Goal: Task Accomplishment & Management: Use online tool/utility

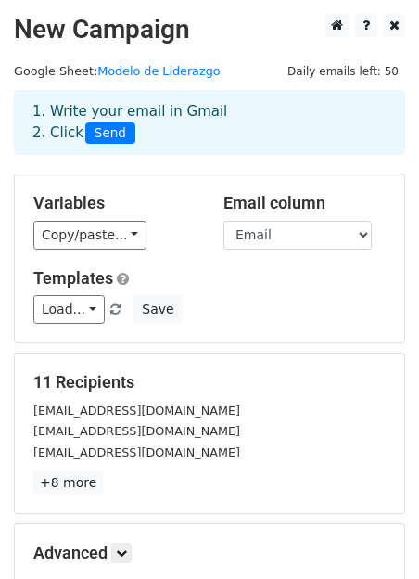
scroll to position [45, 0]
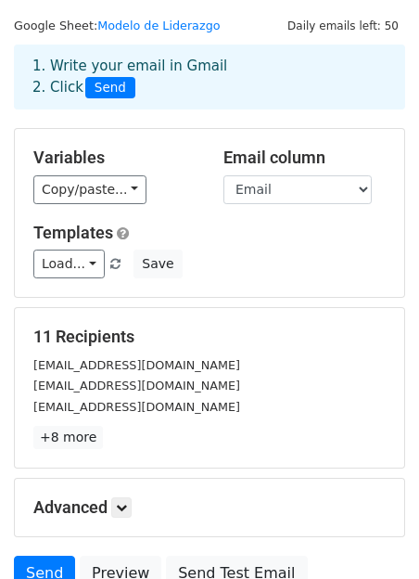
click at [100, 263] on span "Load... No templates saved" at bounding box center [78, 263] width 91 height 17
click at [88, 262] on link "Load..." at bounding box center [68, 264] width 71 height 29
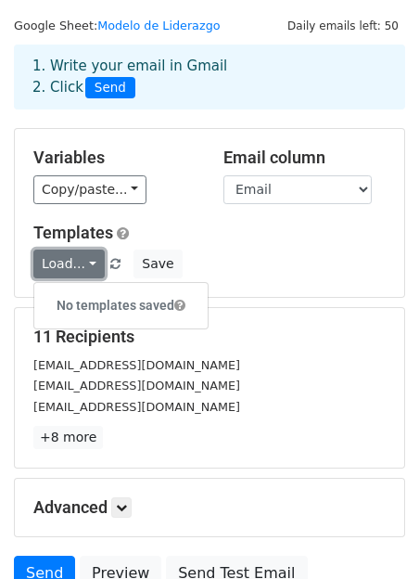
click at [88, 262] on link "Load..." at bounding box center [68, 264] width 71 height 29
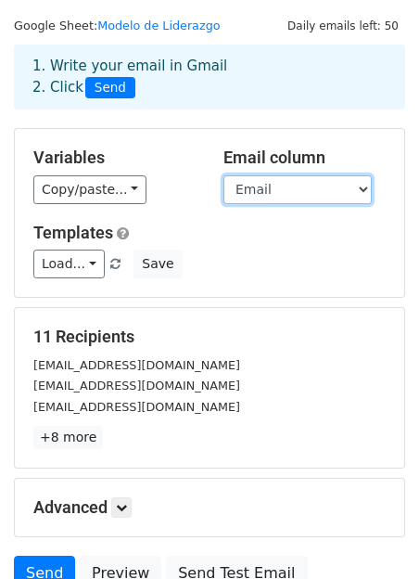
click at [323, 186] on select "Nombre Email Departamento" at bounding box center [298, 189] width 148 height 29
click at [224, 175] on select "Nombre Email Departamento" at bounding box center [298, 189] width 148 height 29
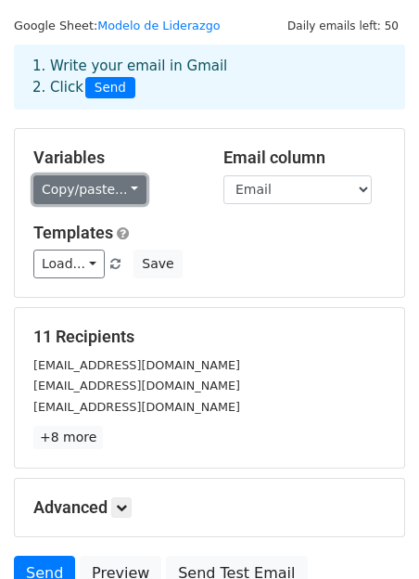
click at [125, 195] on link "Copy/paste..." at bounding box center [89, 189] width 113 height 29
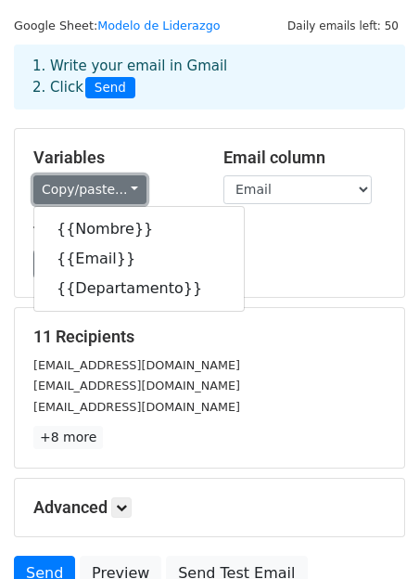
click at [95, 186] on link "Copy/paste..." at bounding box center [89, 189] width 113 height 29
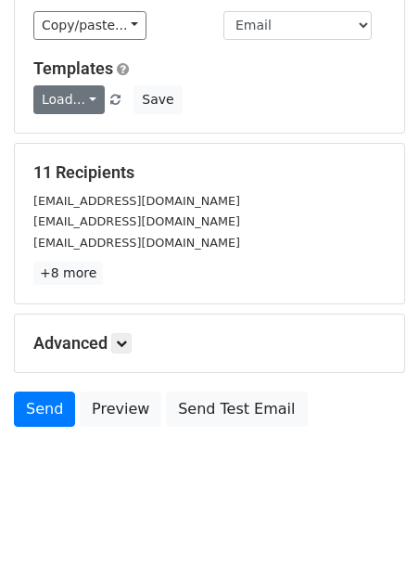
scroll to position [216, 0]
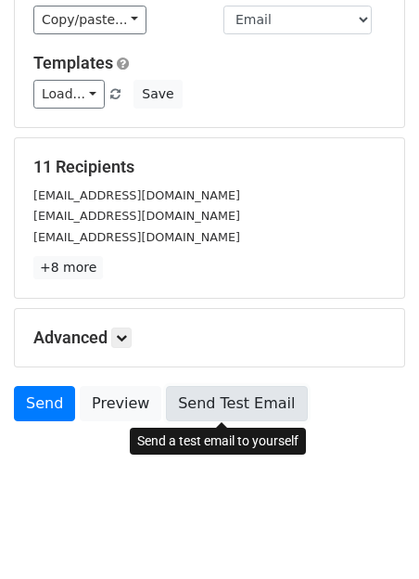
click at [222, 403] on link "Send Test Email" at bounding box center [236, 403] width 141 height 35
click at [228, 404] on link "Send Test Email" at bounding box center [236, 403] width 141 height 35
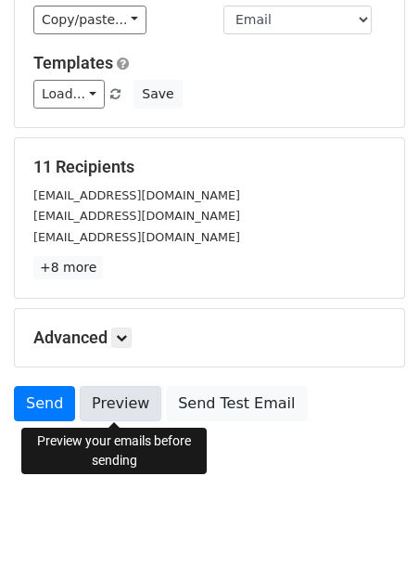
click at [126, 406] on link "Preview" at bounding box center [121, 403] width 82 height 35
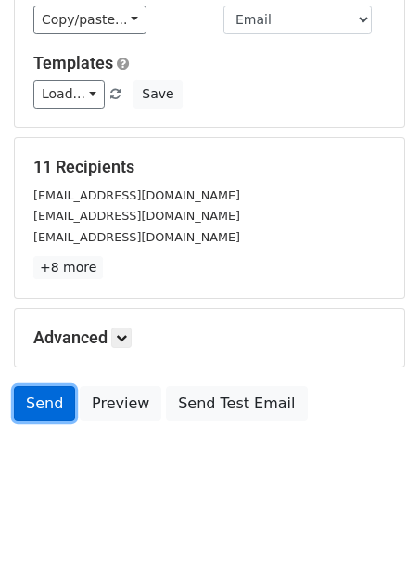
click at [40, 411] on link "Send" at bounding box center [44, 403] width 61 height 35
